Goal: Information Seeking & Learning: Understand process/instructions

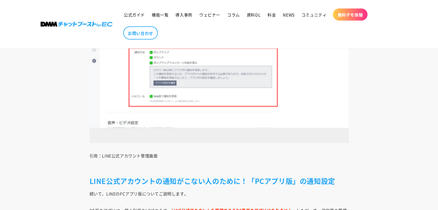
scroll to position [3264, 0]
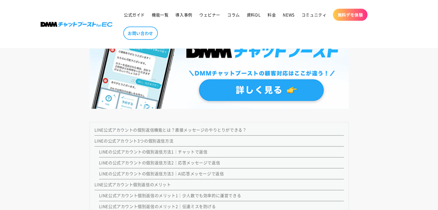
scroll to position [720, 0]
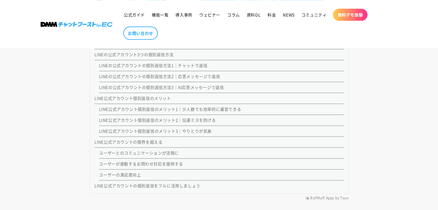
click at [180, 65] on link "LINEの公式アカウントの個別返信方法1｜チャットで返信" at bounding box center [153, 65] width 109 height 6
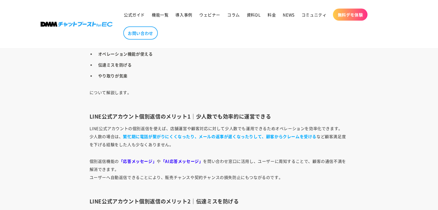
scroll to position [1594, 0]
